Goal: Book appointment/travel/reservation

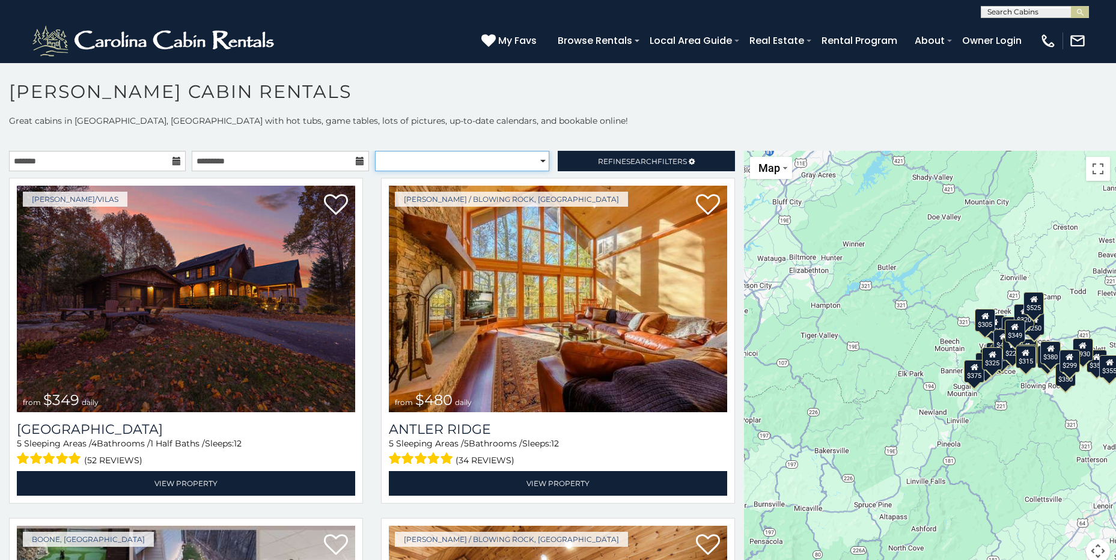
click at [535, 160] on select "**********" at bounding box center [462, 161] width 174 height 20
select select "*********"
click at [375, 151] on select "**********" at bounding box center [462, 161] width 174 height 20
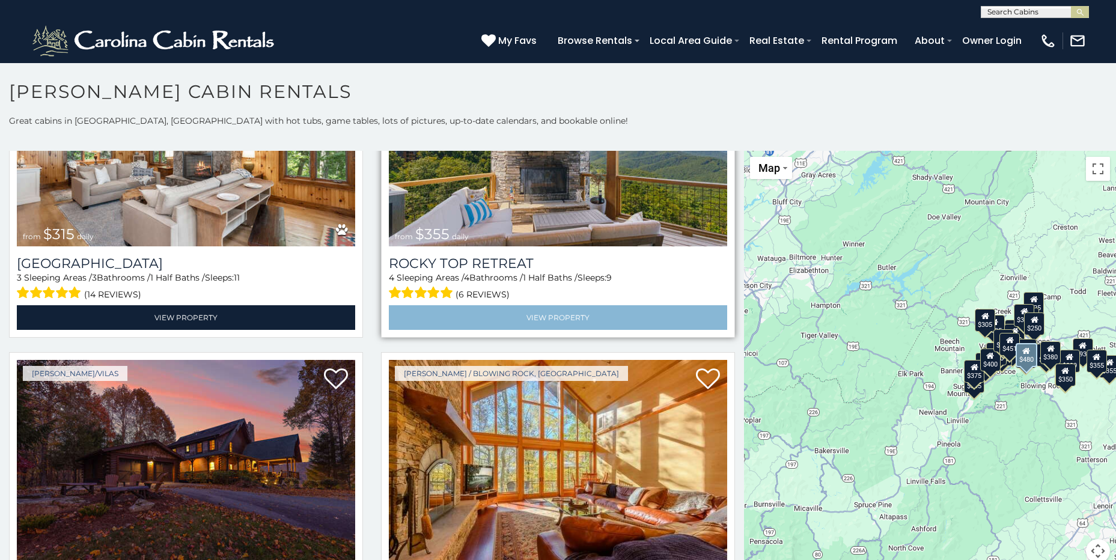
scroll to position [100, 0]
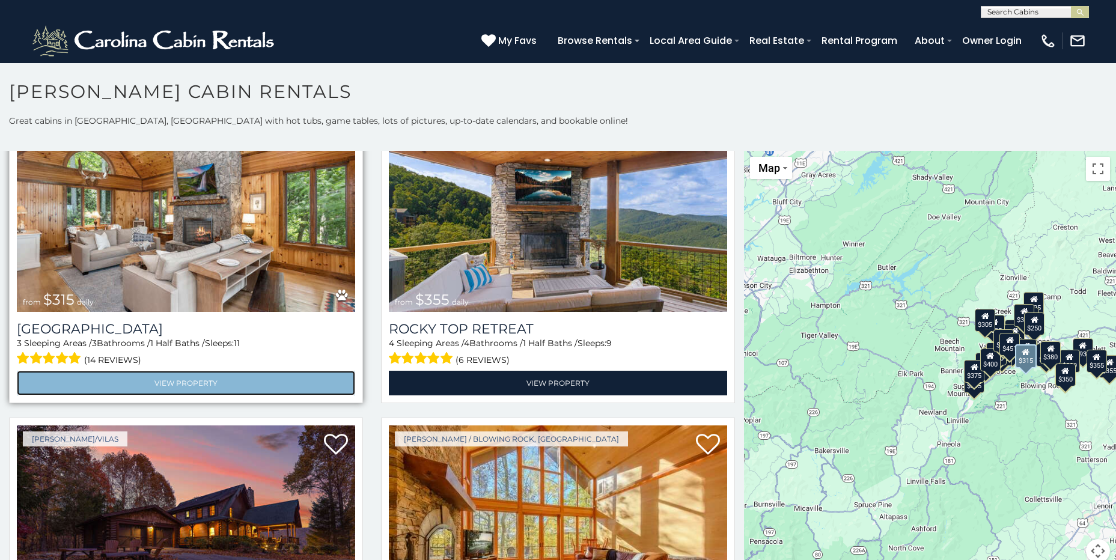
click at [187, 378] on link "View Property" at bounding box center [186, 383] width 338 height 25
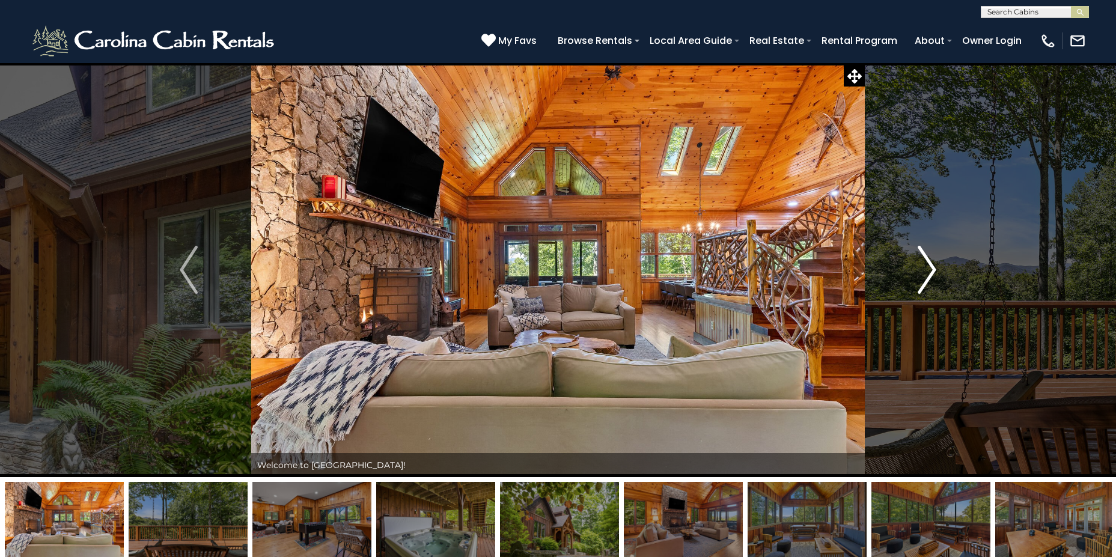
click at [930, 265] on img "Next" at bounding box center [927, 270] width 18 height 48
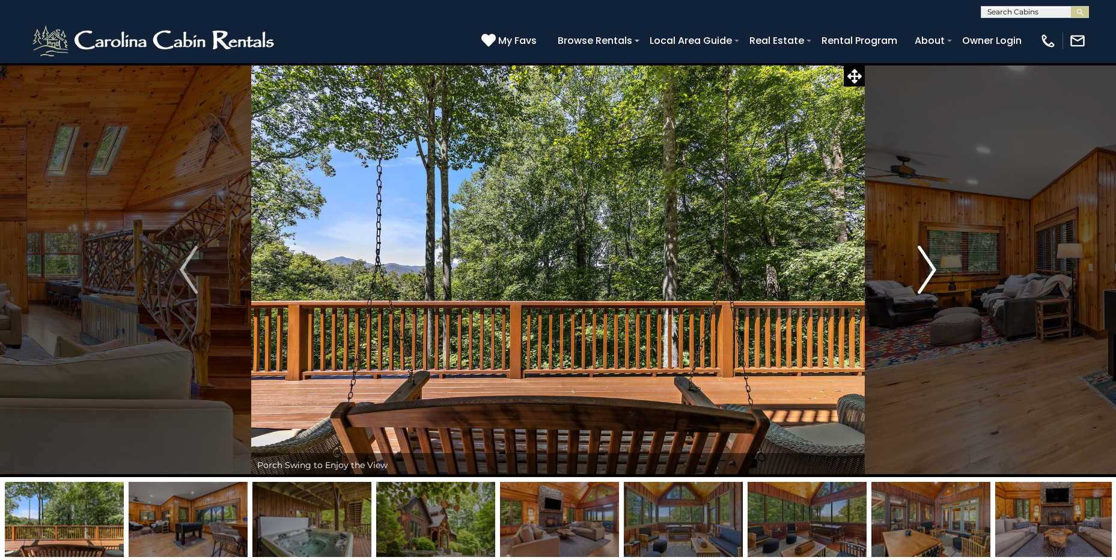
click at [930, 266] on img "Next" at bounding box center [927, 270] width 18 height 48
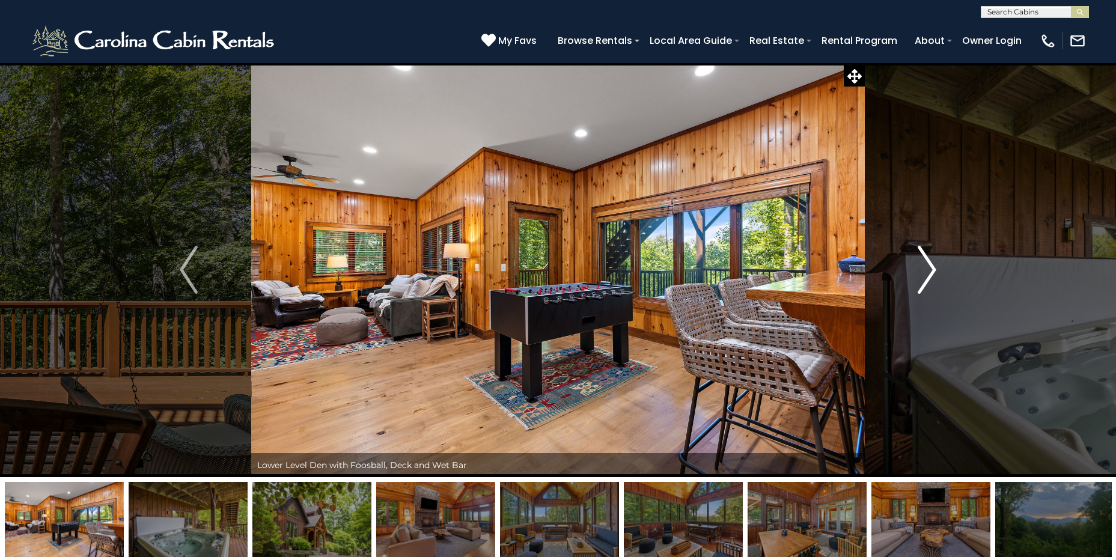
click at [930, 266] on img "Next" at bounding box center [927, 270] width 18 height 48
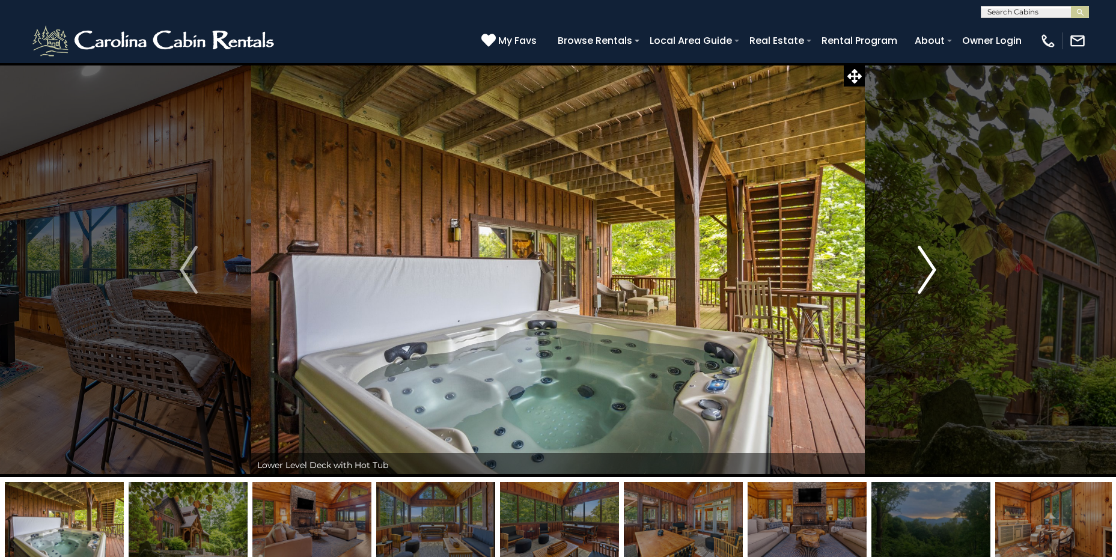
click at [930, 266] on img "Next" at bounding box center [927, 270] width 18 height 48
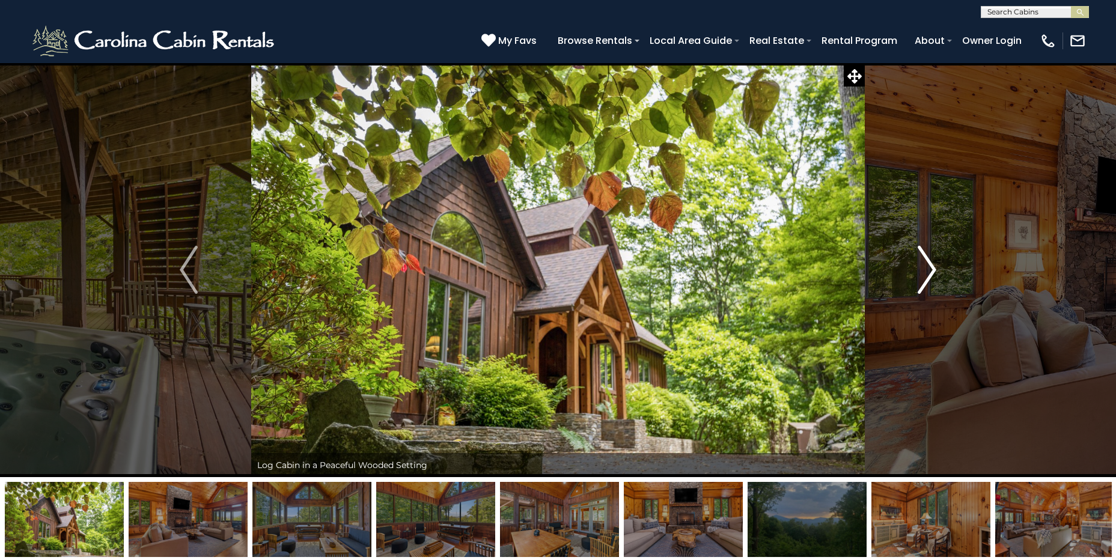
click at [930, 266] on img "Next" at bounding box center [927, 270] width 18 height 48
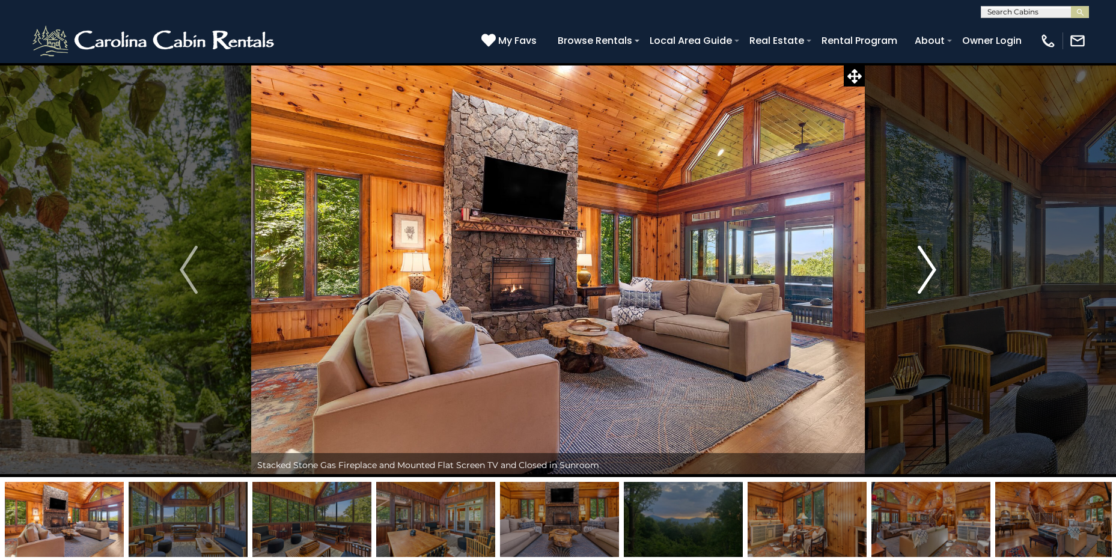
click at [930, 266] on img "Next" at bounding box center [927, 270] width 18 height 48
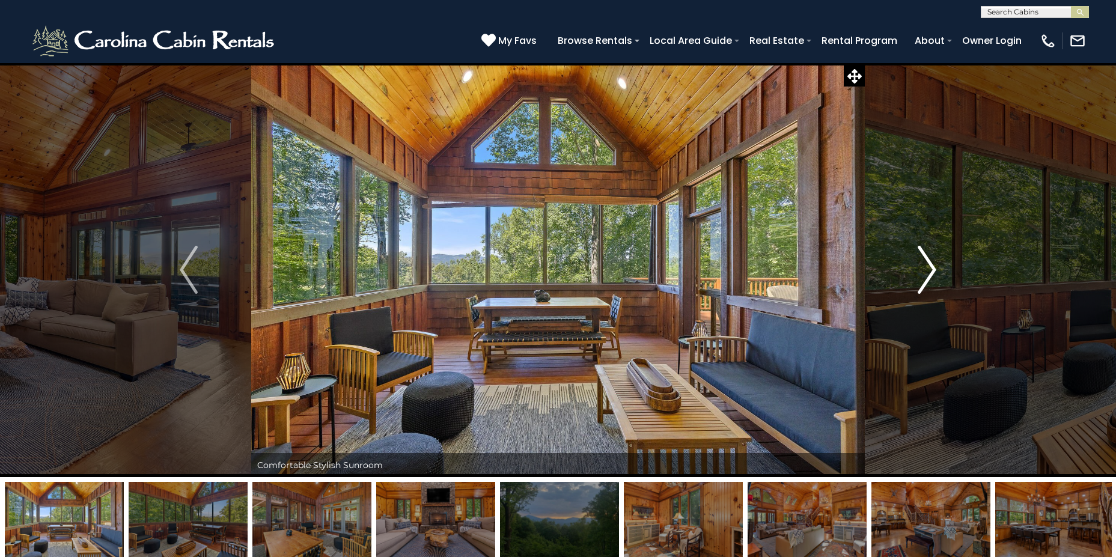
click at [930, 266] on img "Next" at bounding box center [927, 270] width 18 height 48
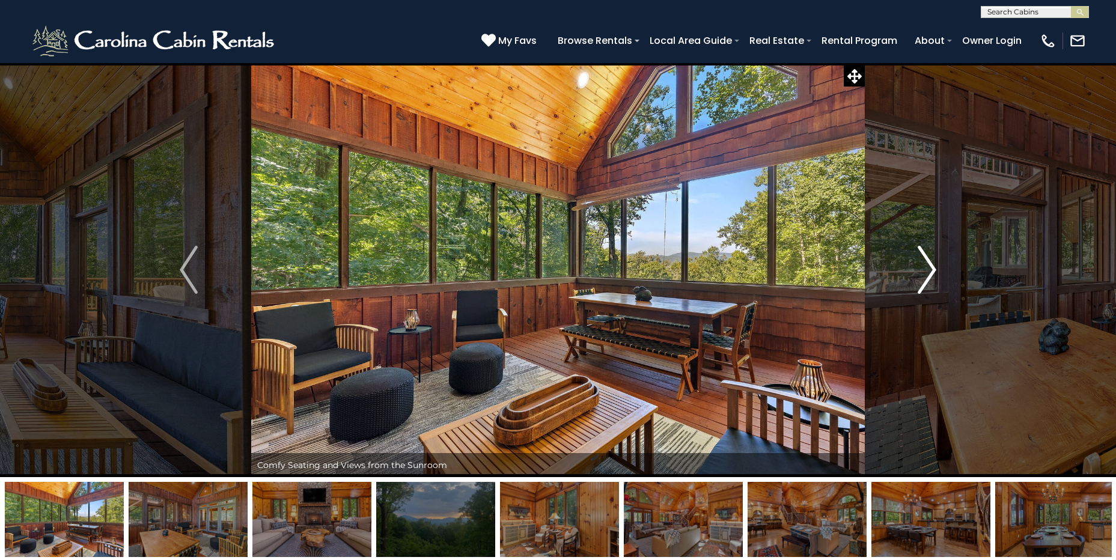
click at [930, 266] on img "Next" at bounding box center [927, 270] width 18 height 48
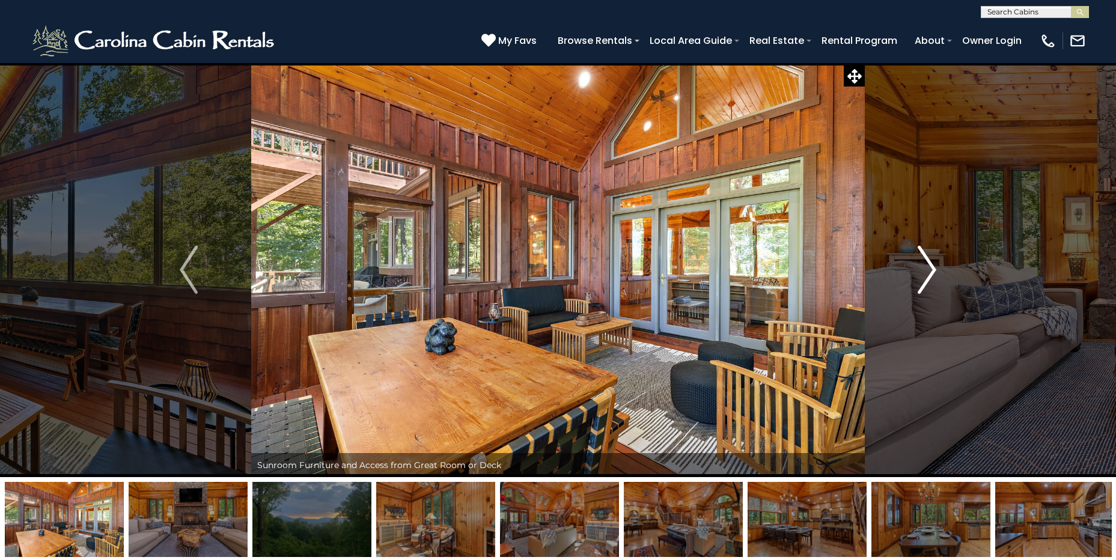
click at [930, 266] on img "Next" at bounding box center [927, 270] width 18 height 48
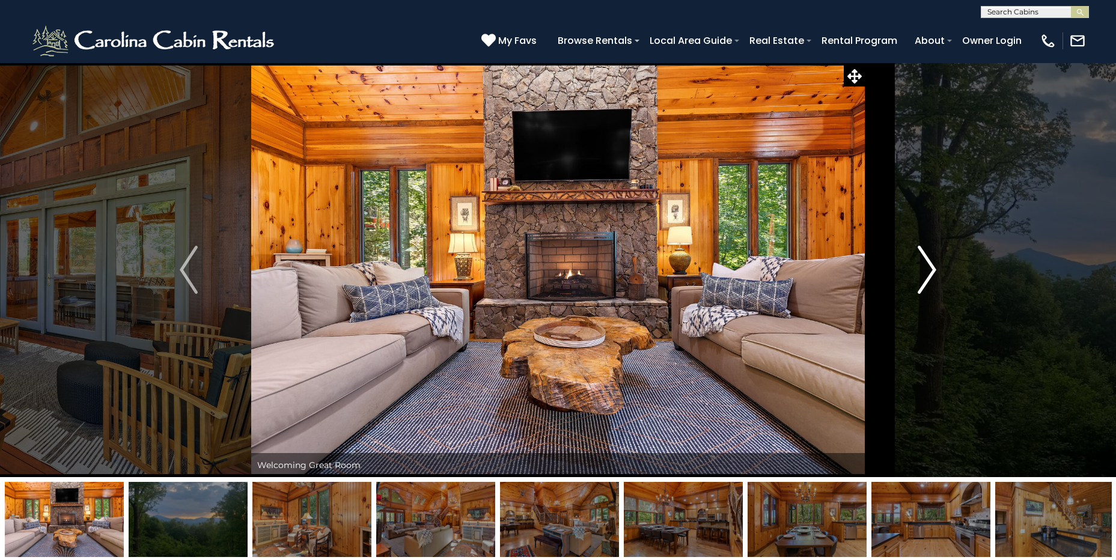
click at [930, 266] on img "Next" at bounding box center [927, 270] width 18 height 48
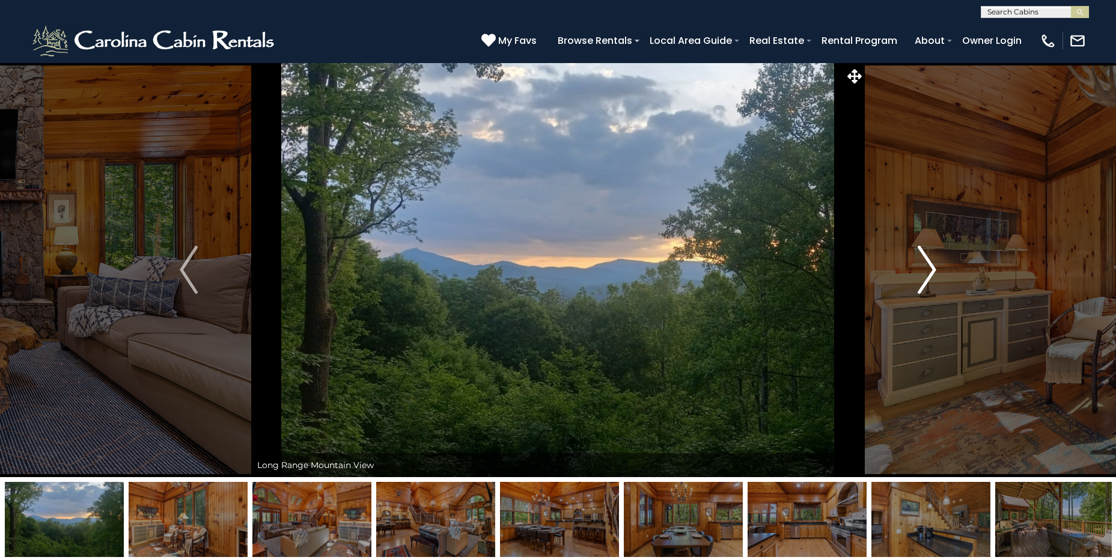
click at [930, 266] on img "Next" at bounding box center [927, 270] width 18 height 48
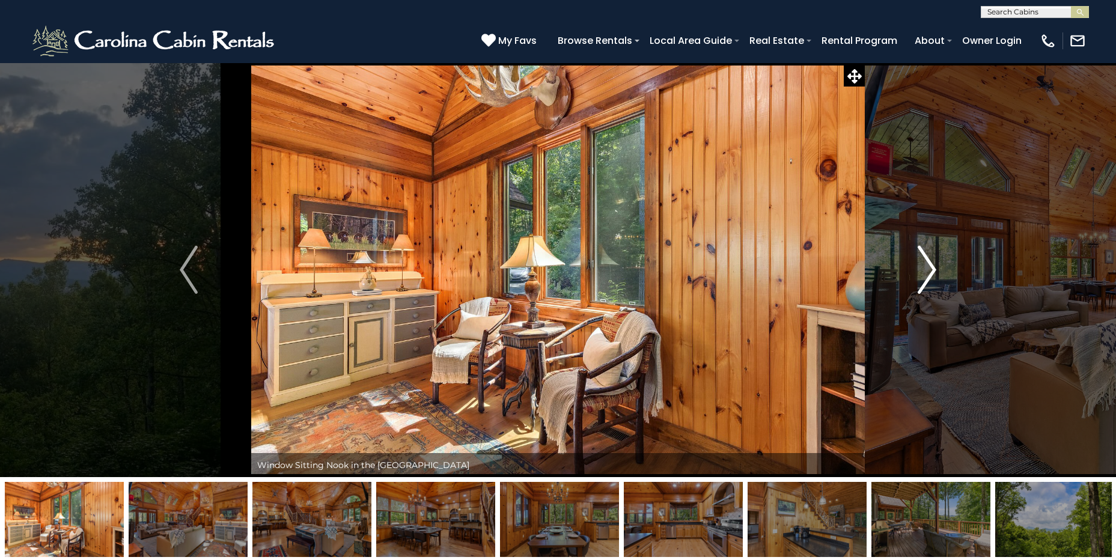
click at [930, 266] on img "Next" at bounding box center [927, 270] width 18 height 48
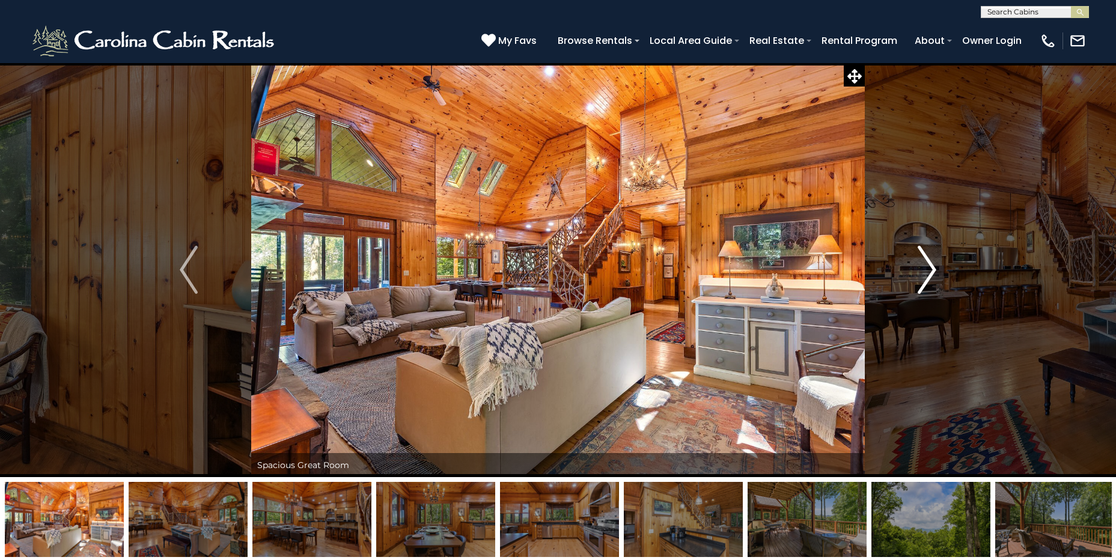
click at [930, 266] on img "Next" at bounding box center [927, 270] width 18 height 48
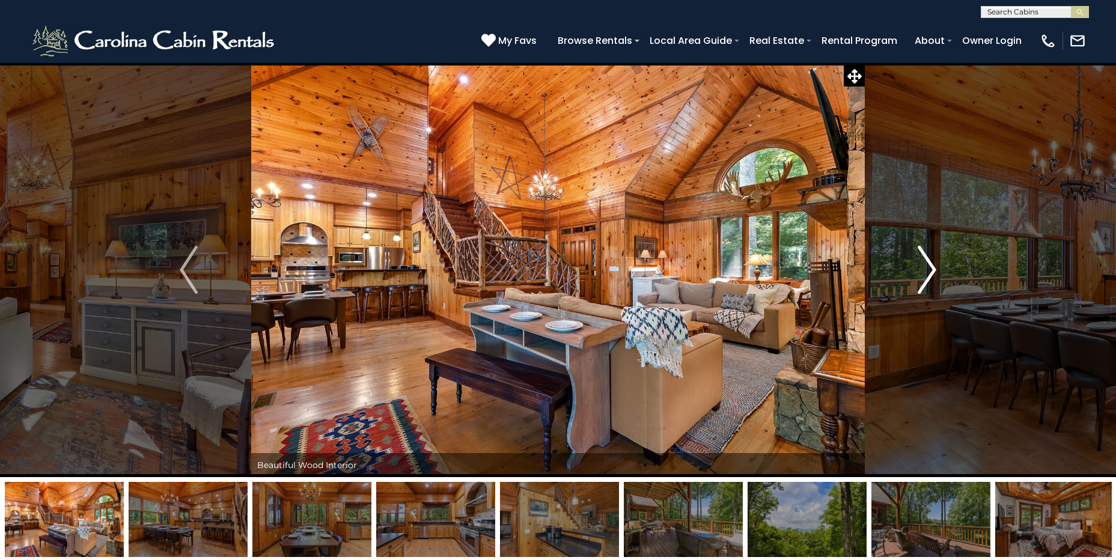
click at [930, 266] on img "Next" at bounding box center [927, 270] width 18 height 48
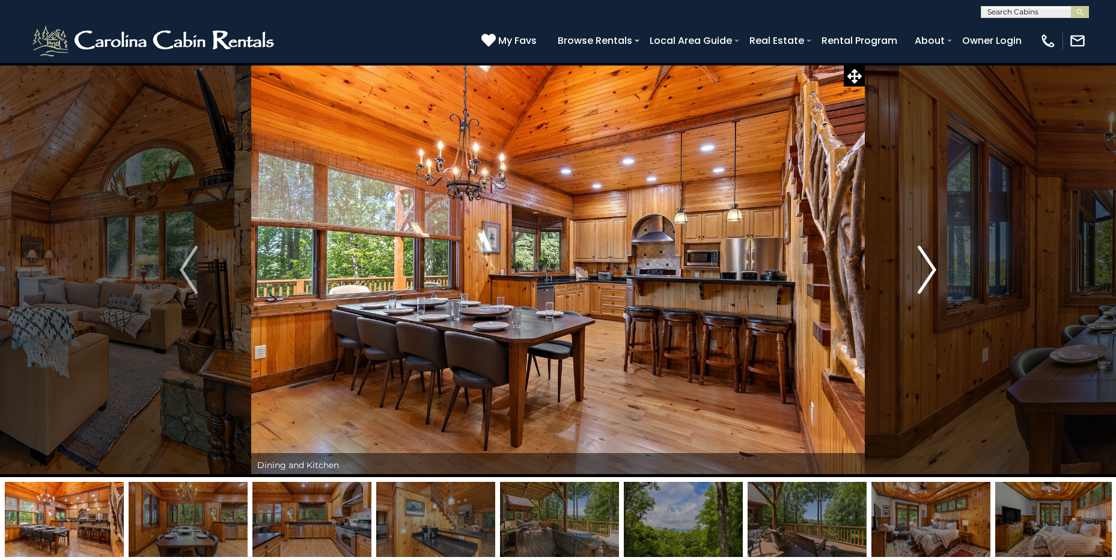
click at [930, 266] on img "Next" at bounding box center [927, 270] width 18 height 48
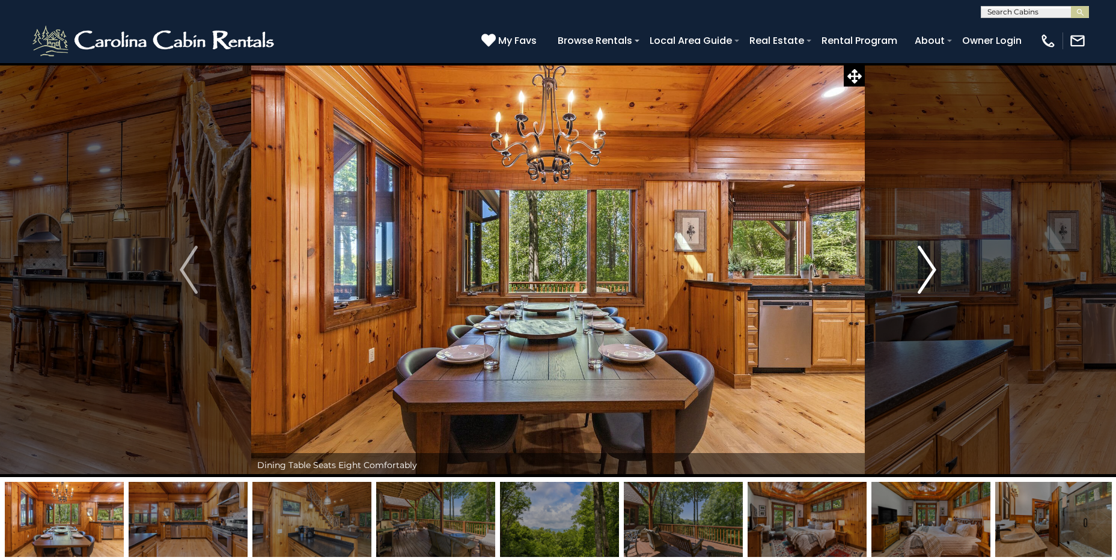
click at [930, 266] on img "Next" at bounding box center [927, 270] width 18 height 48
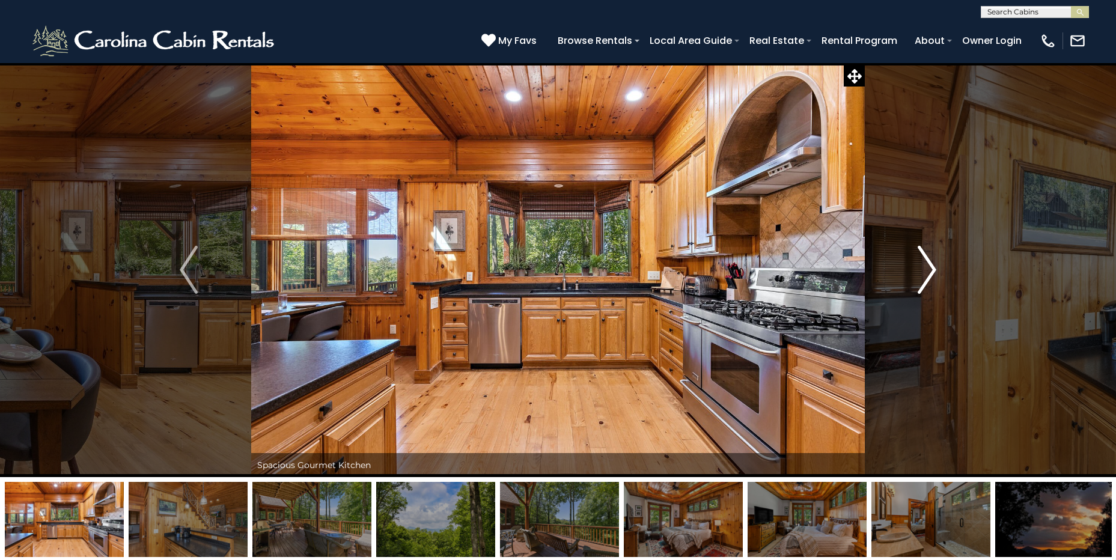
click at [930, 266] on img "Next" at bounding box center [927, 270] width 18 height 48
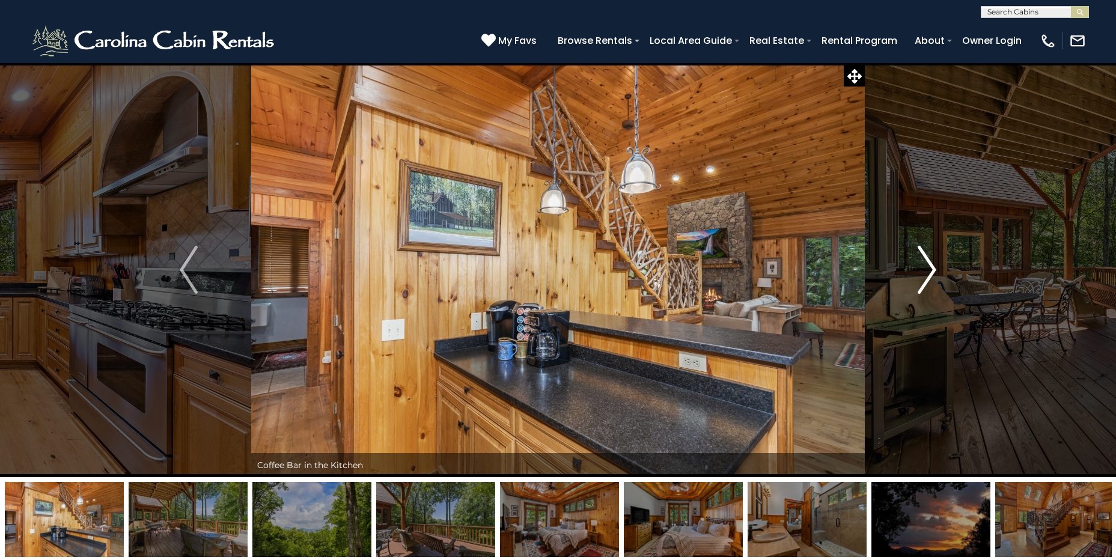
click at [930, 266] on img "Next" at bounding box center [927, 270] width 18 height 48
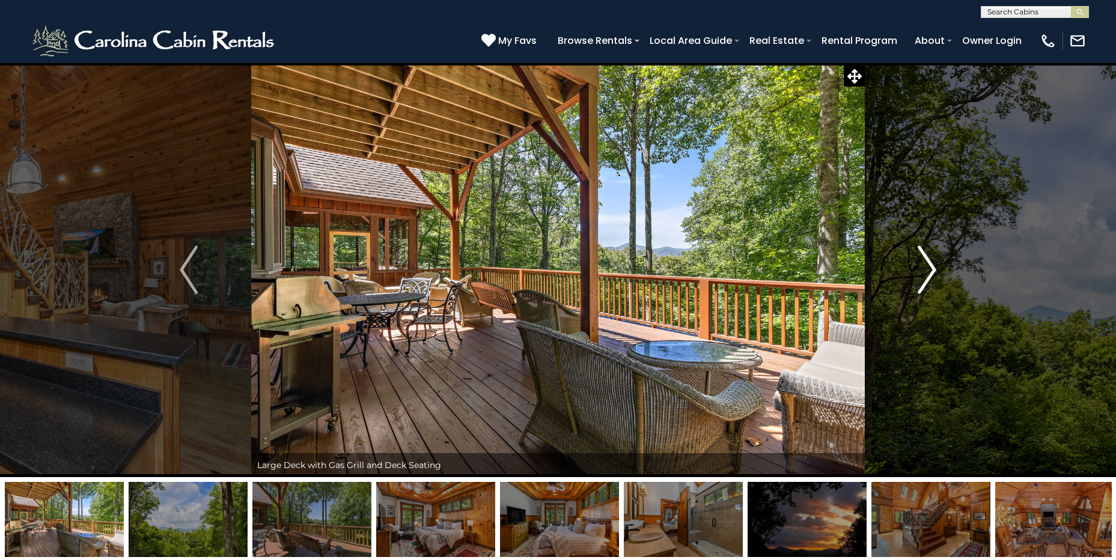
click at [930, 266] on img "Next" at bounding box center [927, 270] width 18 height 48
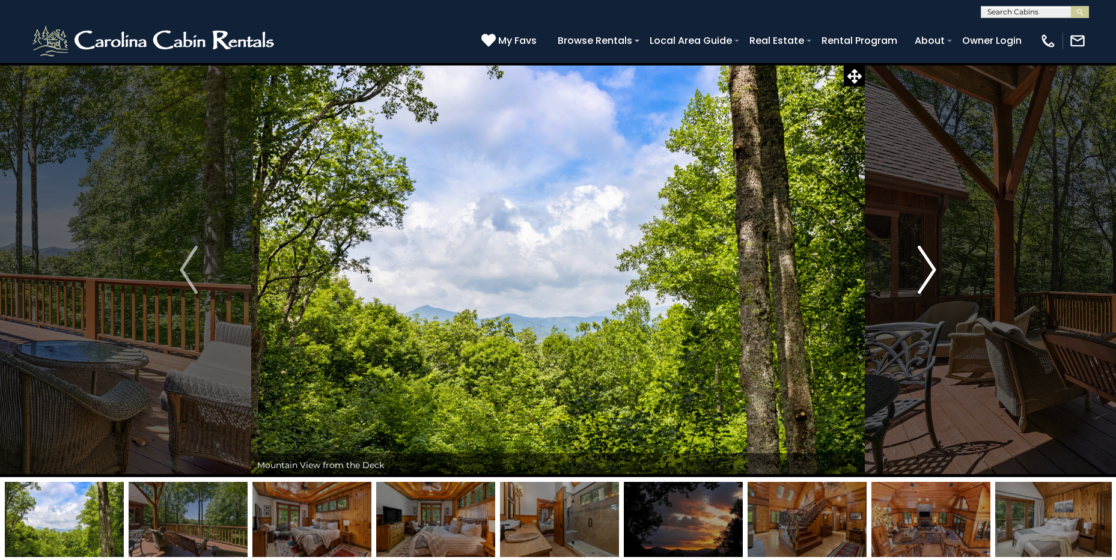
click at [930, 266] on img "Next" at bounding box center [927, 270] width 18 height 48
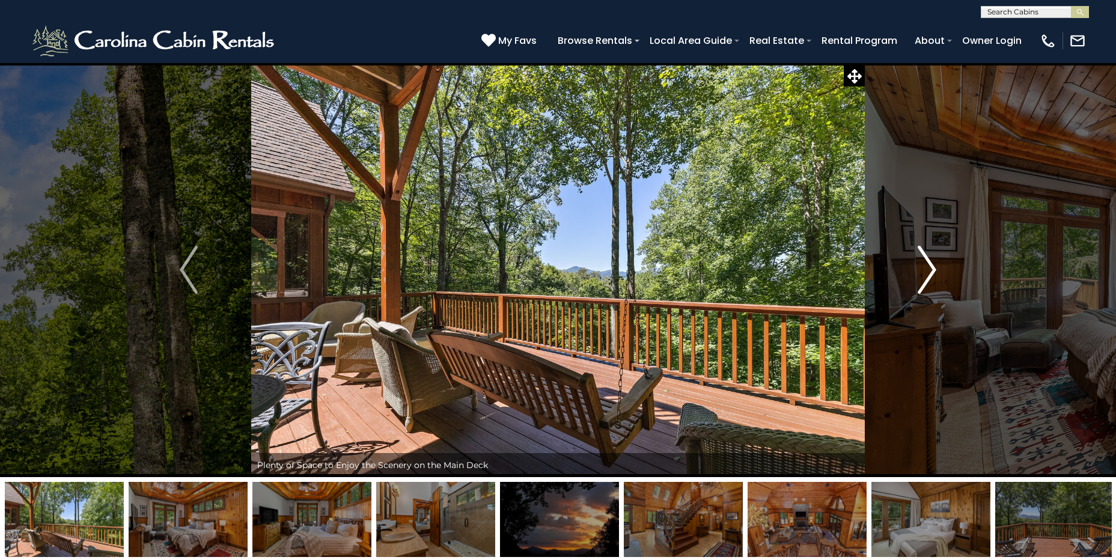
click at [930, 266] on img "Next" at bounding box center [927, 270] width 18 height 48
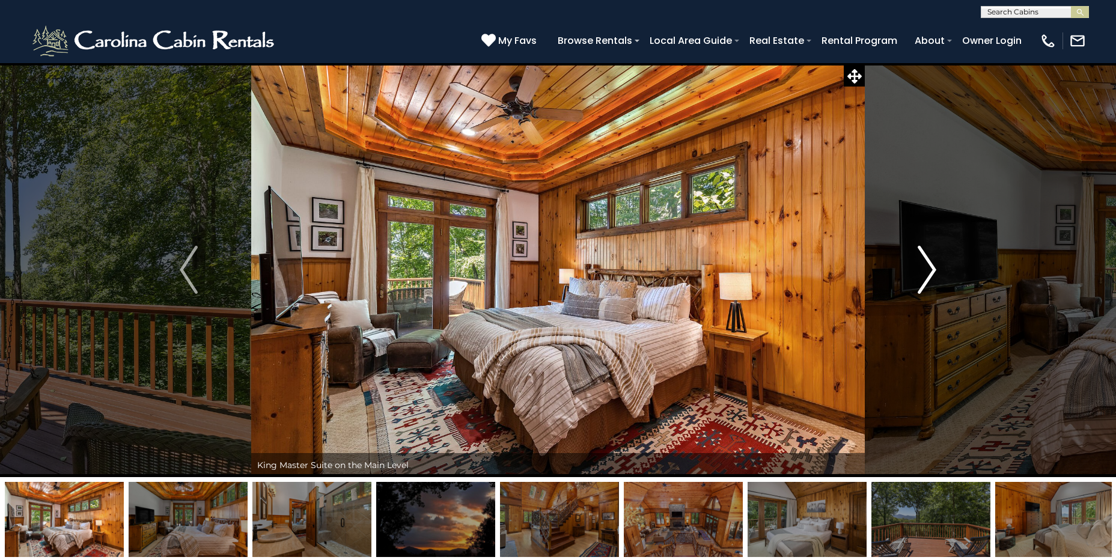
click at [934, 272] on img "Next" at bounding box center [927, 270] width 18 height 48
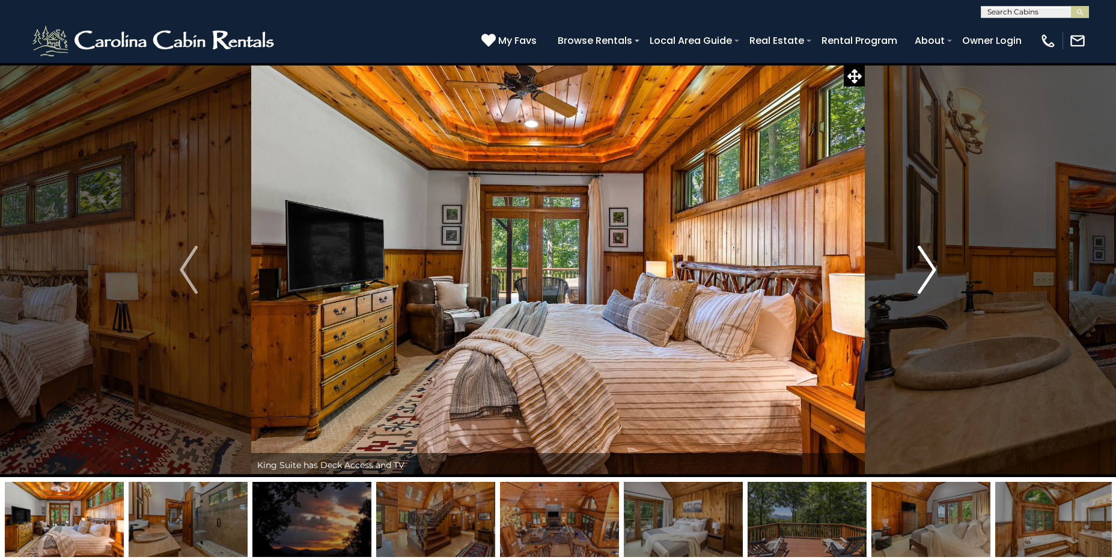
click at [934, 272] on img "Next" at bounding box center [927, 270] width 18 height 48
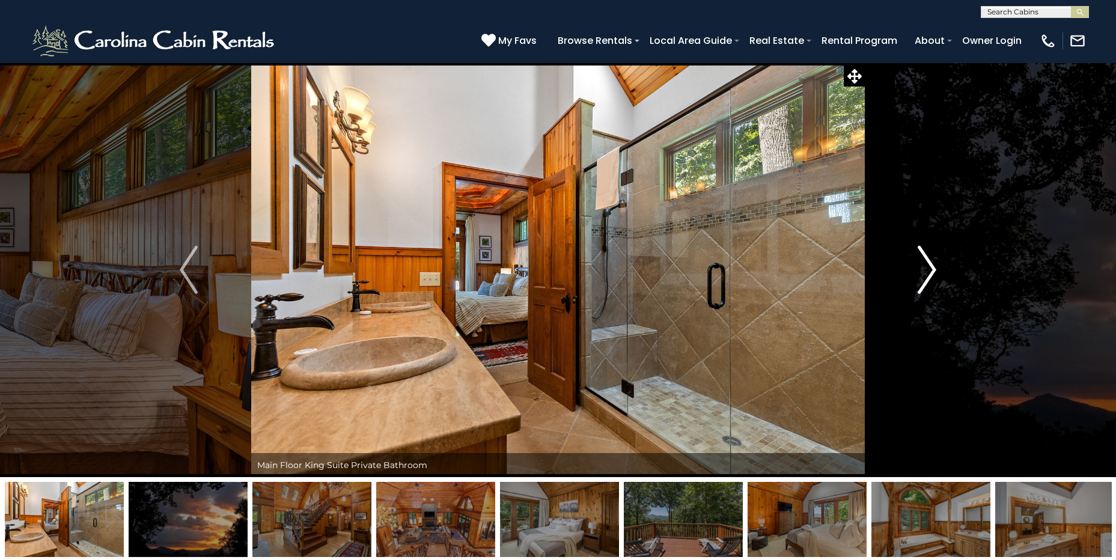
click at [934, 272] on img "Next" at bounding box center [927, 270] width 18 height 48
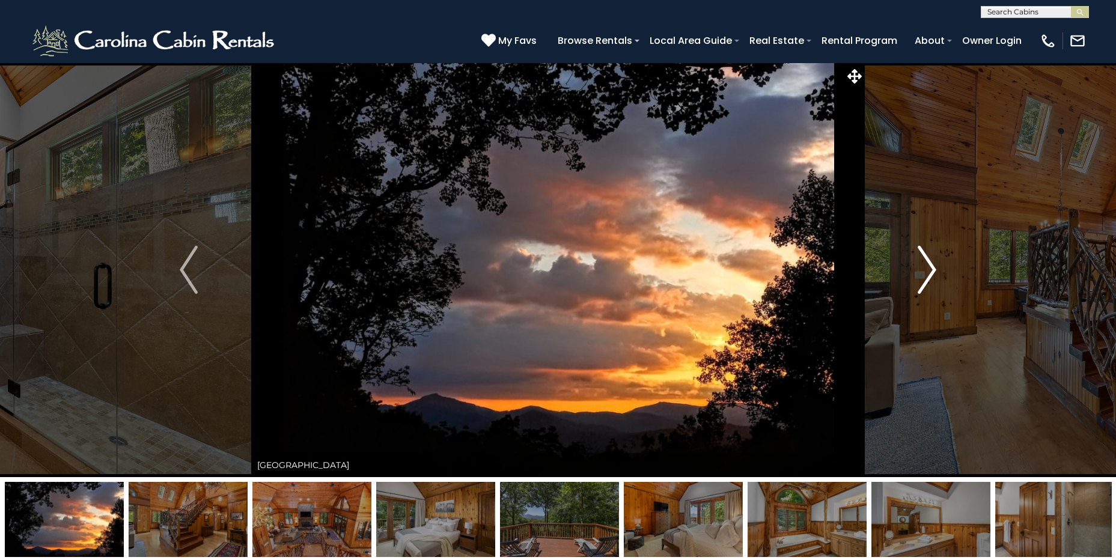
click at [934, 272] on img "Next" at bounding box center [927, 270] width 18 height 48
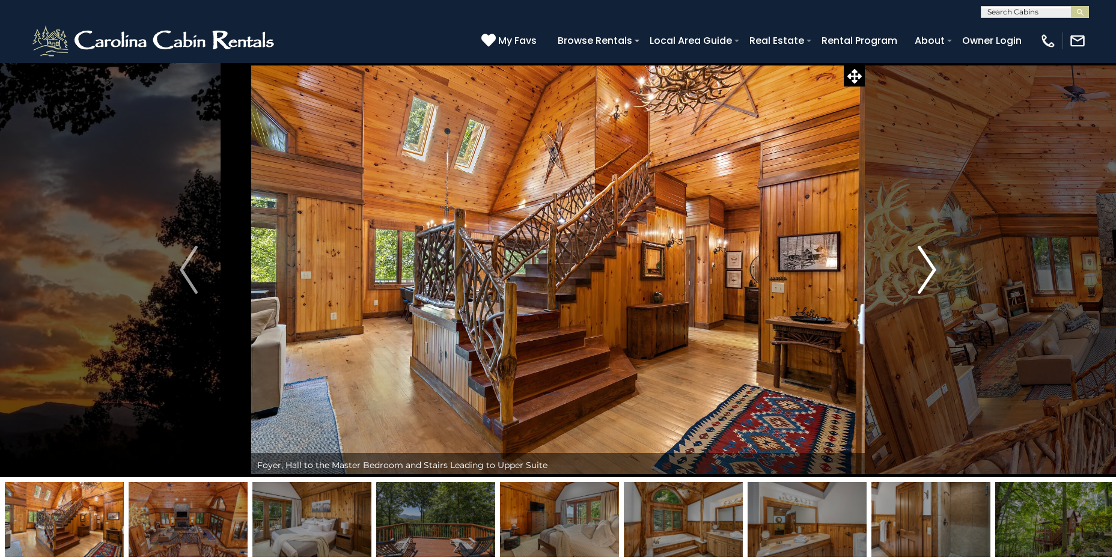
click at [934, 272] on img "Next" at bounding box center [927, 270] width 18 height 48
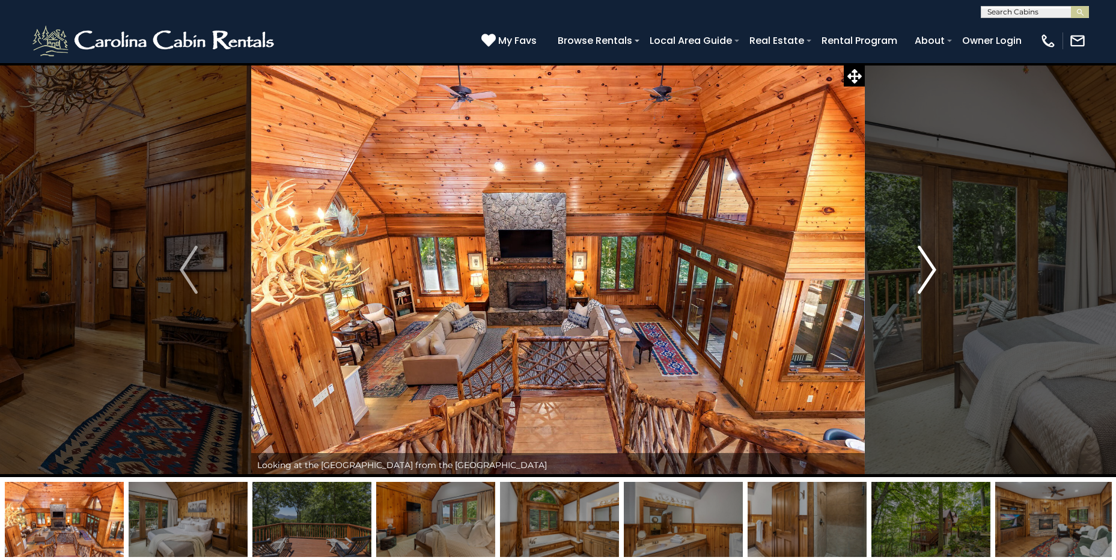
click at [934, 272] on img "Next" at bounding box center [927, 270] width 18 height 48
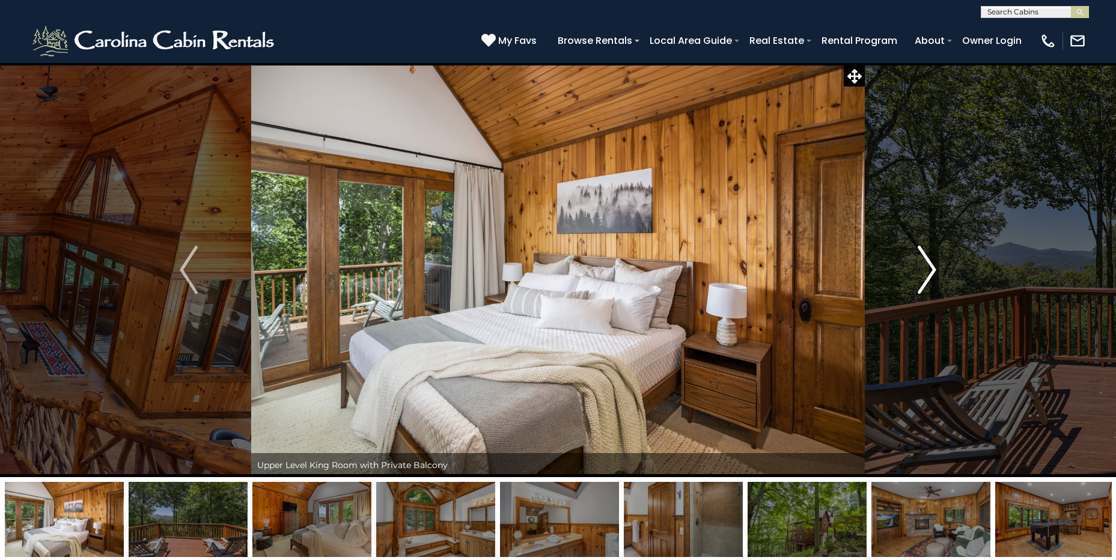
click at [934, 272] on img "Next" at bounding box center [927, 270] width 18 height 48
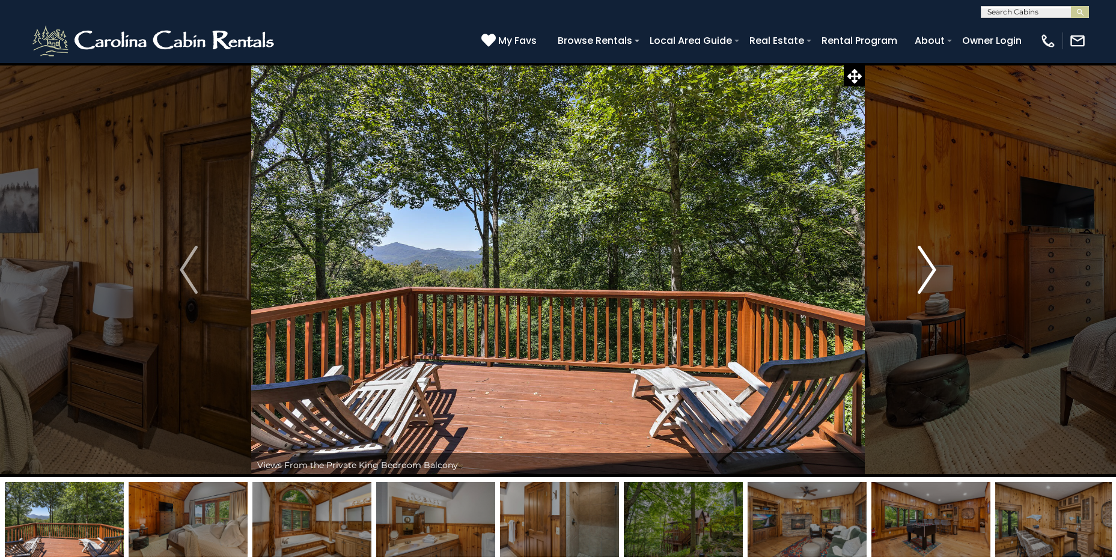
click at [934, 272] on img "Next" at bounding box center [927, 270] width 18 height 48
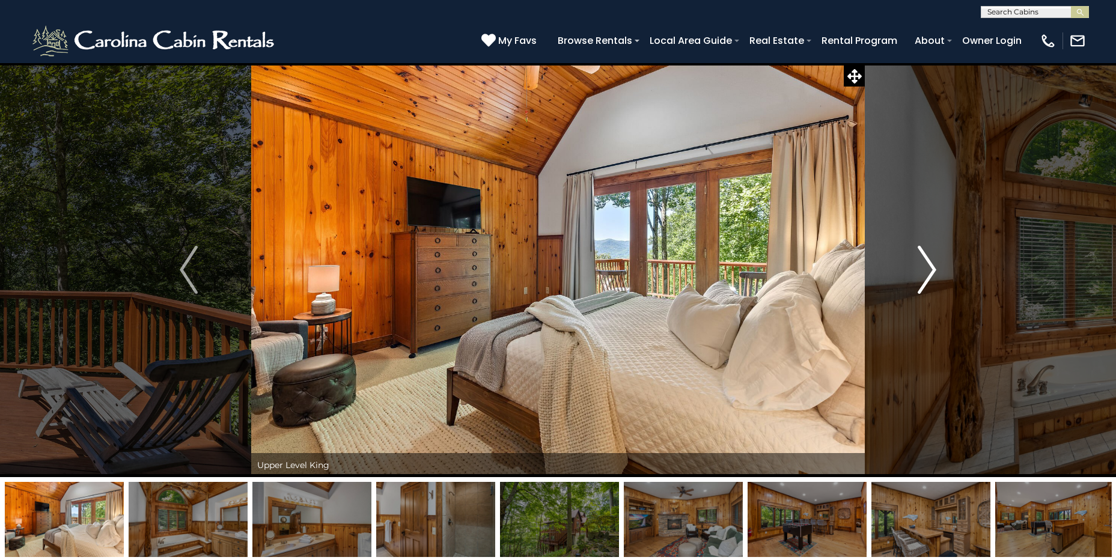
click at [934, 272] on img "Next" at bounding box center [927, 270] width 18 height 48
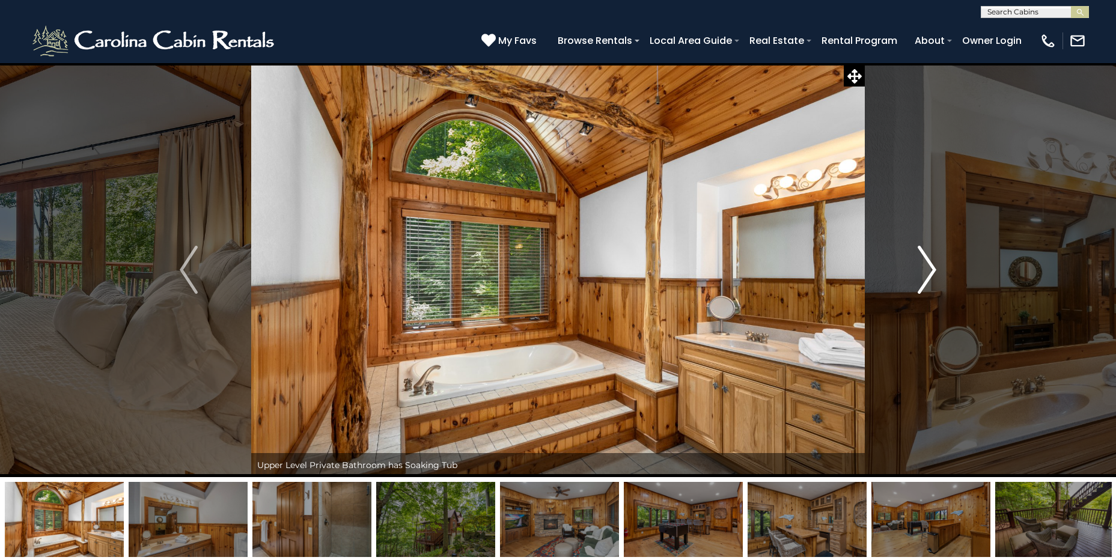
click at [934, 272] on img "Next" at bounding box center [927, 270] width 18 height 48
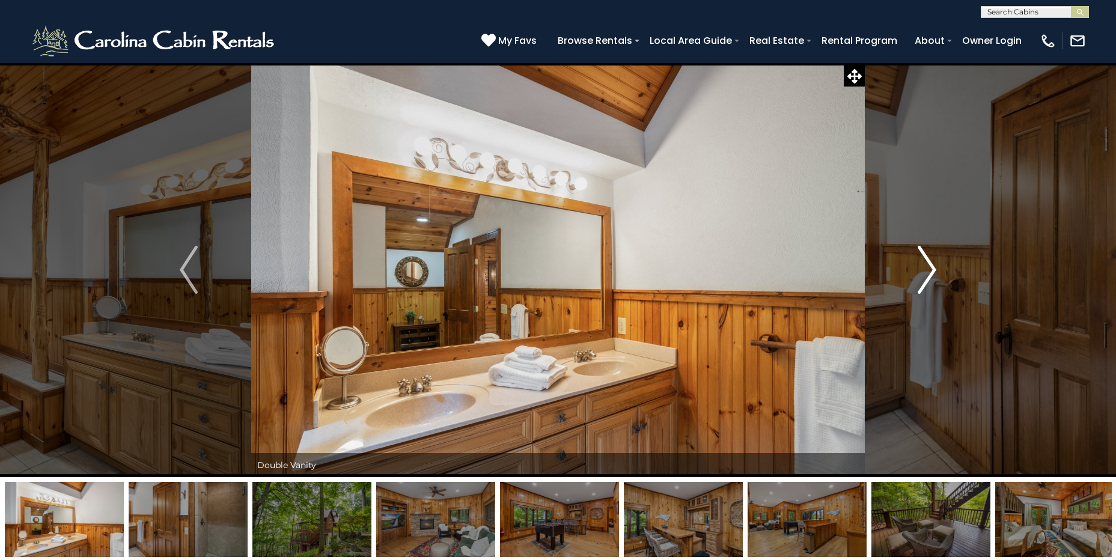
click at [934, 272] on img "Next" at bounding box center [927, 270] width 18 height 48
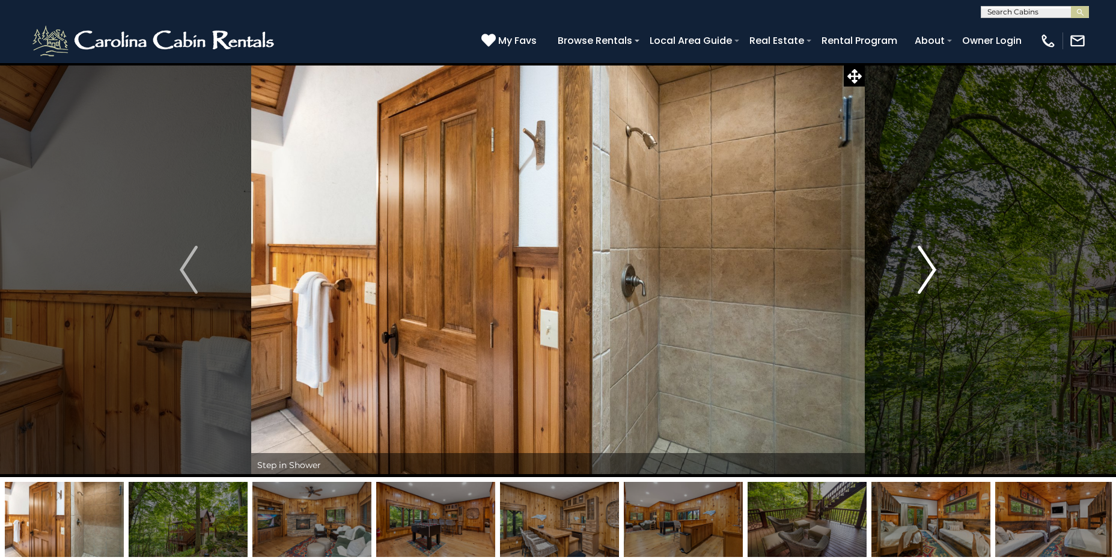
click at [934, 272] on img "Next" at bounding box center [927, 270] width 18 height 48
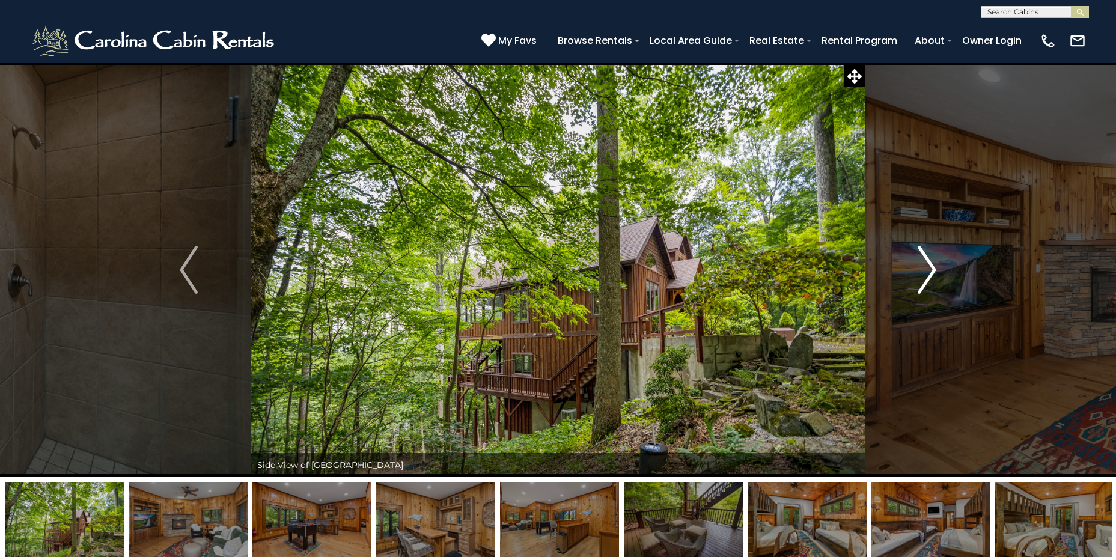
click at [934, 272] on img "Next" at bounding box center [927, 270] width 18 height 48
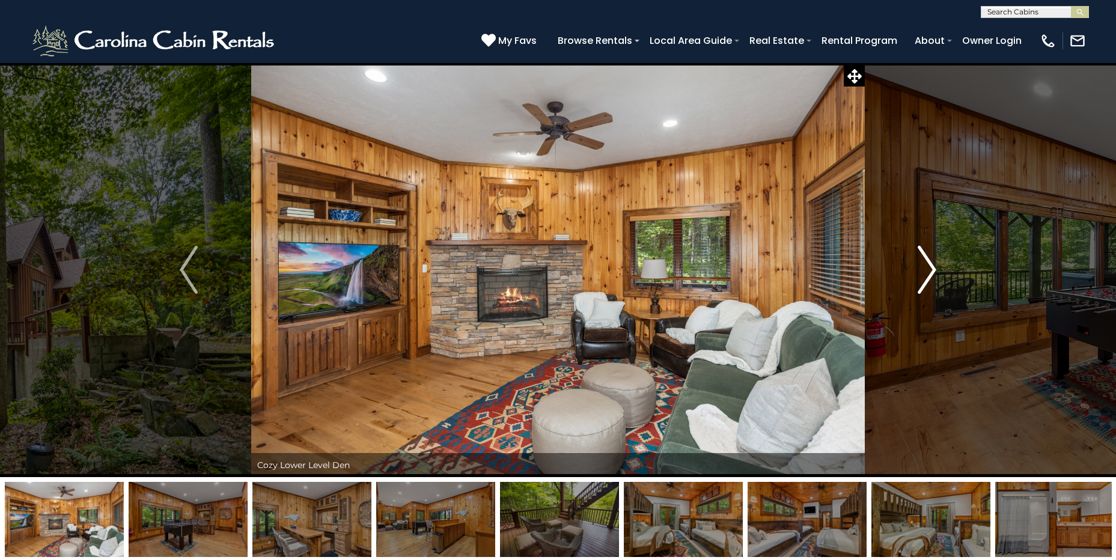
click at [934, 272] on img "Next" at bounding box center [927, 270] width 18 height 48
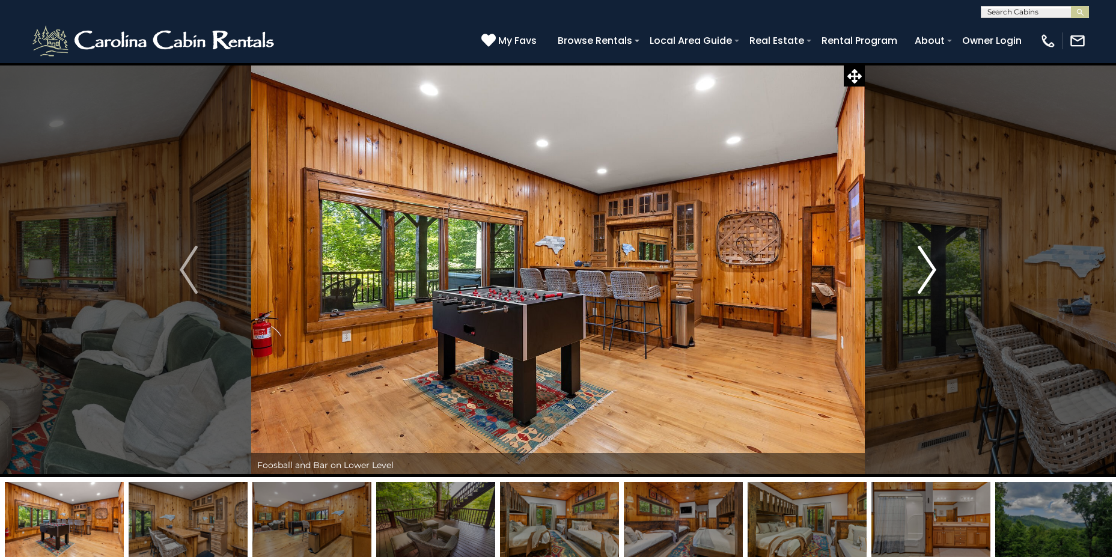
click at [934, 272] on img "Next" at bounding box center [927, 270] width 18 height 48
